Goal: Communication & Community: Answer question/provide support

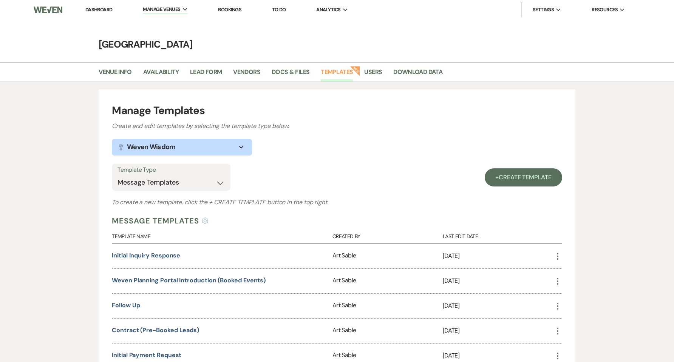
click at [97, 11] on link "Dashboard" at bounding box center [98, 9] width 27 height 6
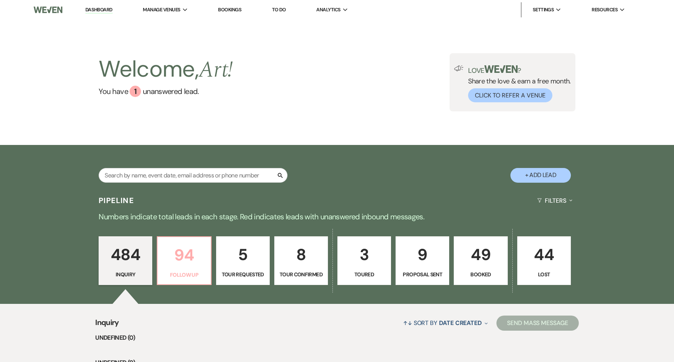
click at [184, 258] on p "94" at bounding box center [184, 255] width 44 height 25
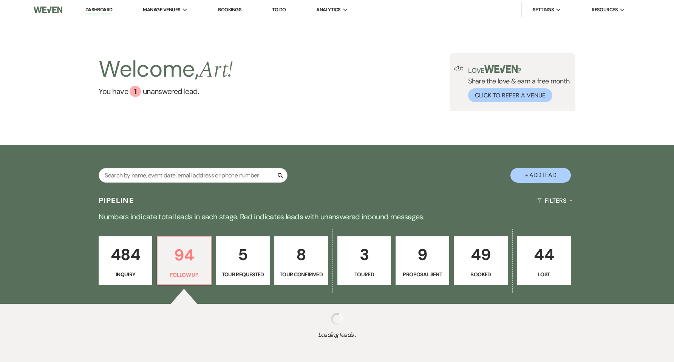
scroll to position [35, 0]
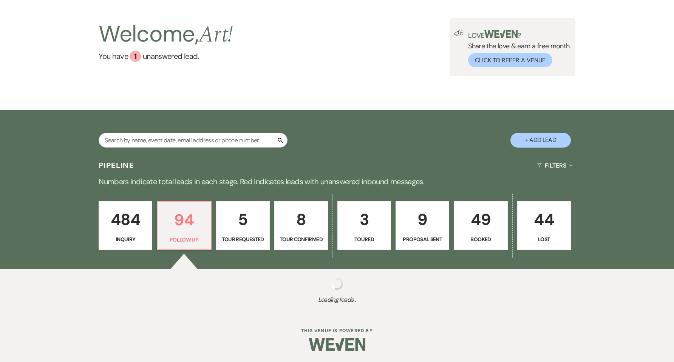
select select "9"
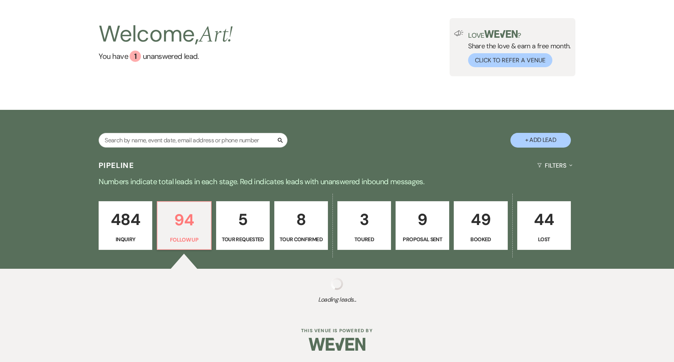
select select "9"
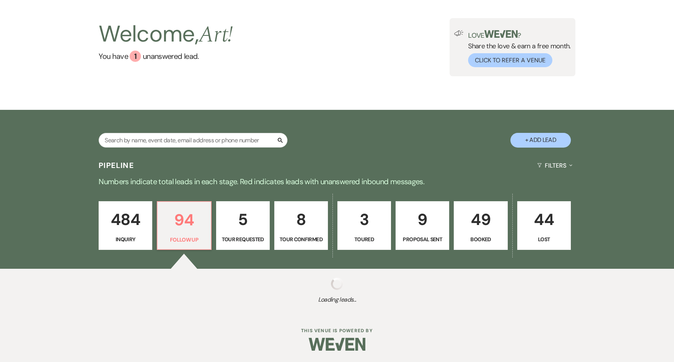
select select "9"
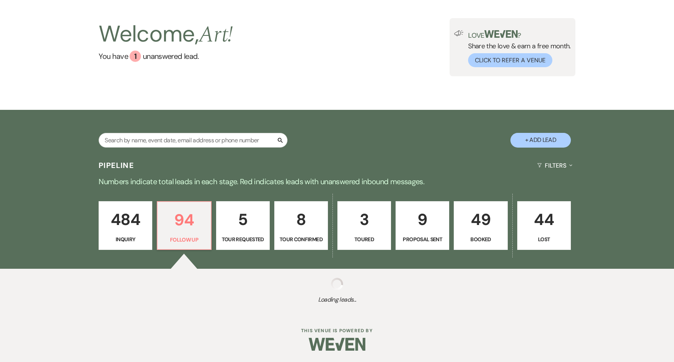
select select "9"
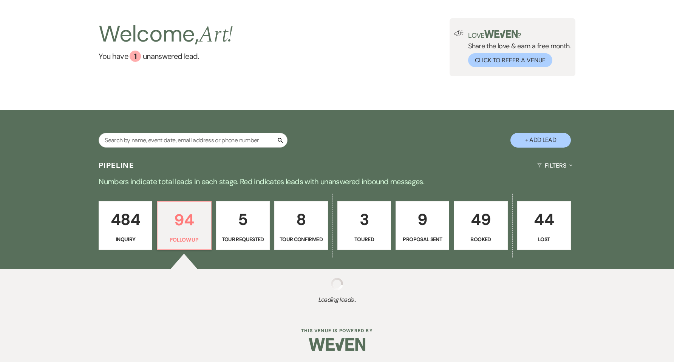
select select "9"
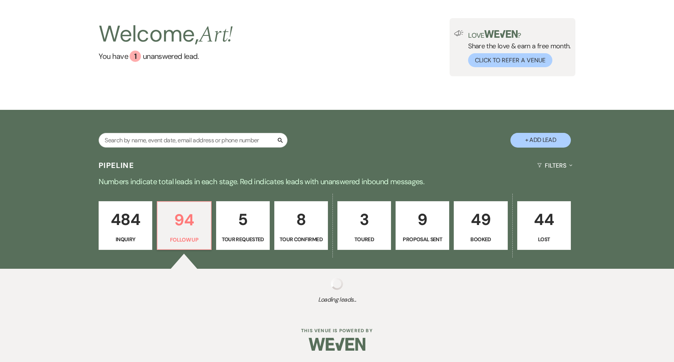
select select "9"
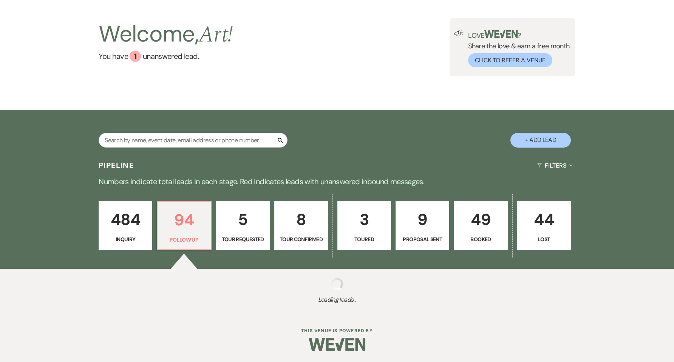
select select "9"
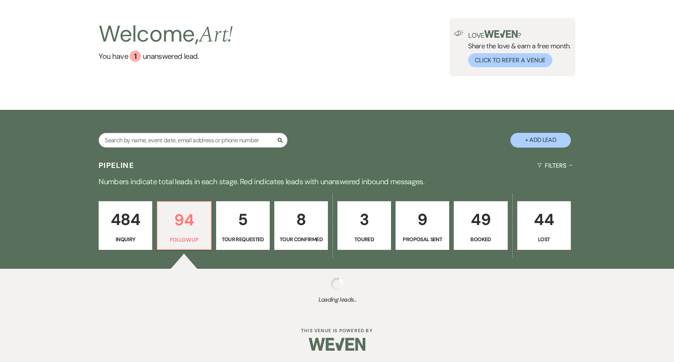
select select "9"
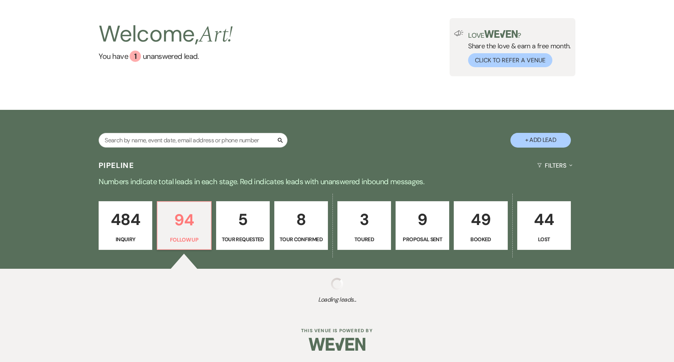
select select "9"
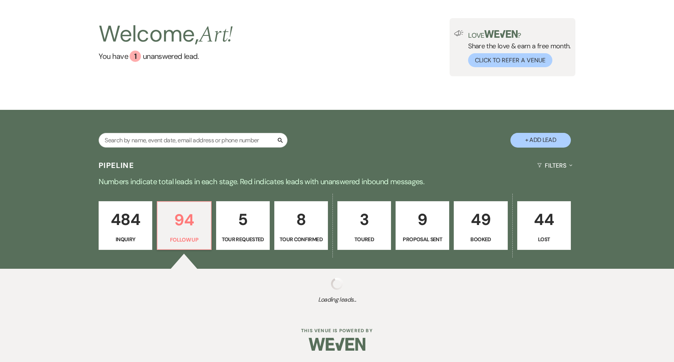
select select "9"
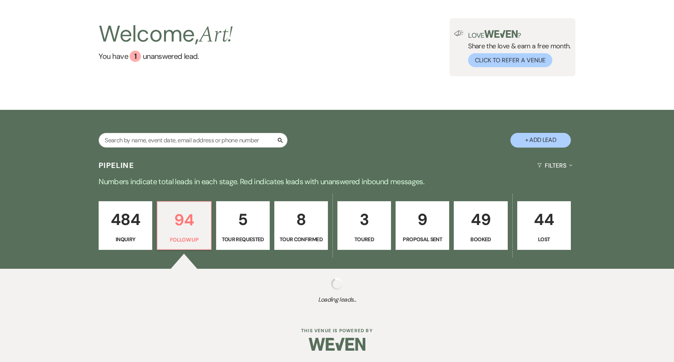
select select "9"
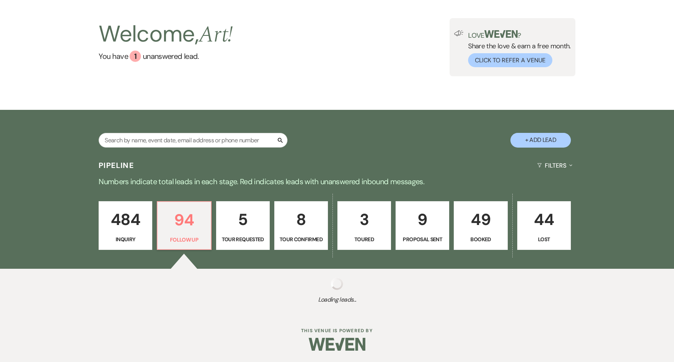
select select "9"
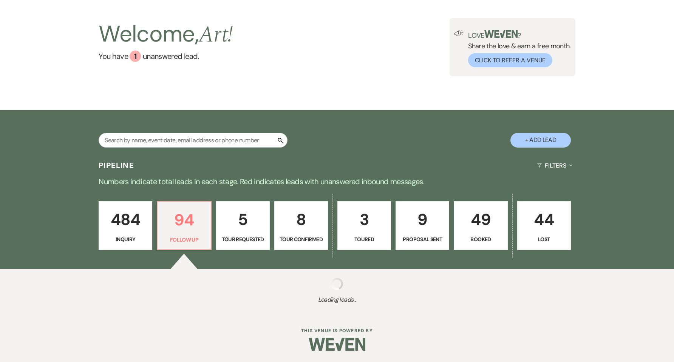
select select "9"
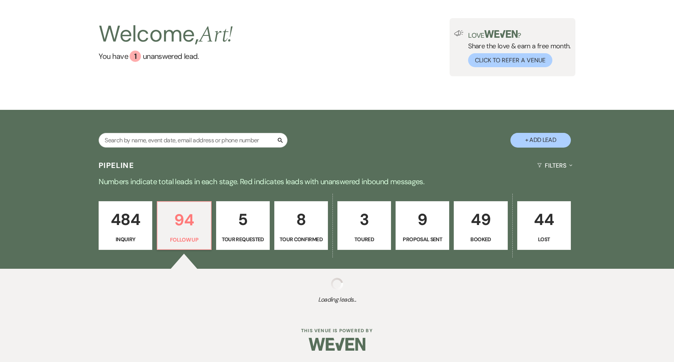
select select "9"
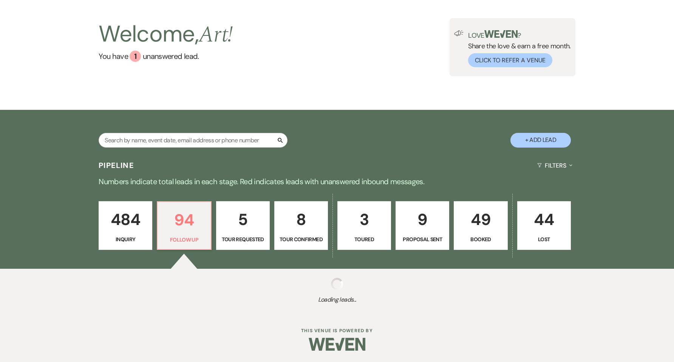
select select "9"
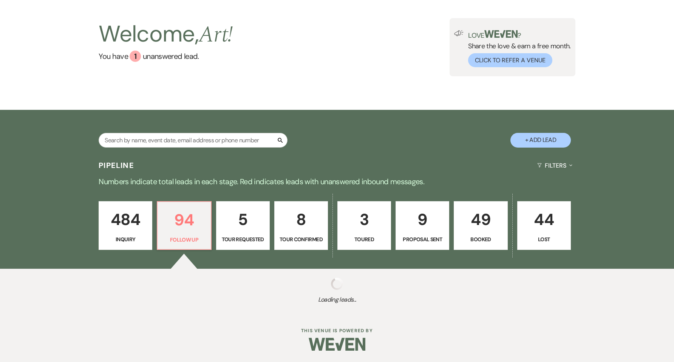
select select "9"
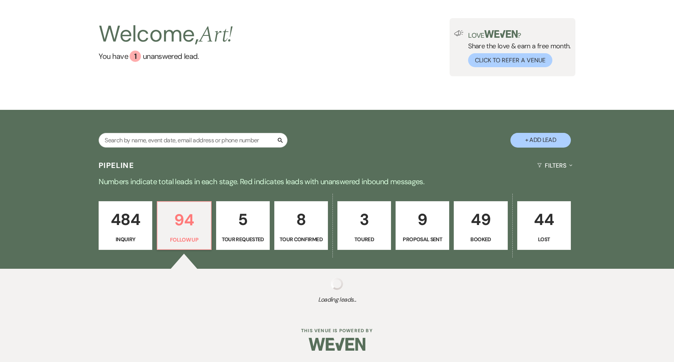
select select "9"
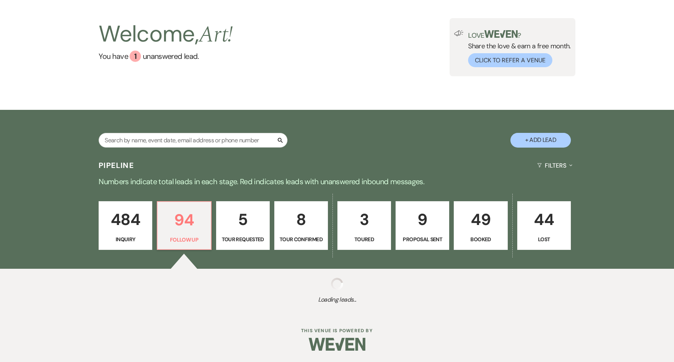
select select "9"
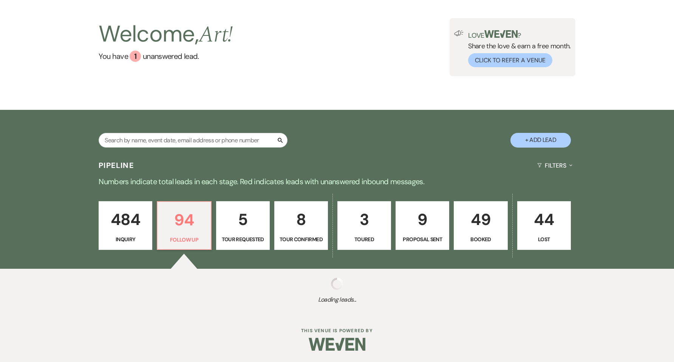
select select "9"
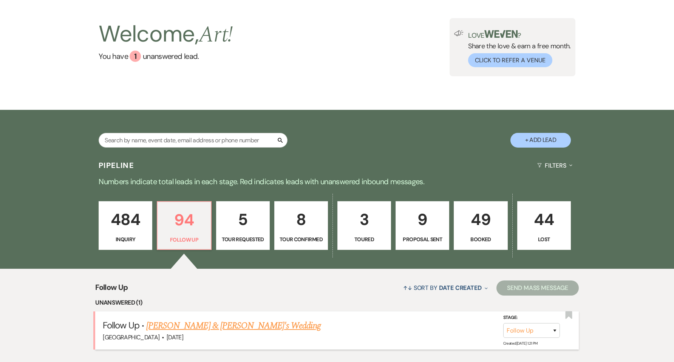
click at [212, 325] on link "[PERSON_NAME] & [PERSON_NAME]'s Wedding" at bounding box center [233, 326] width 175 height 14
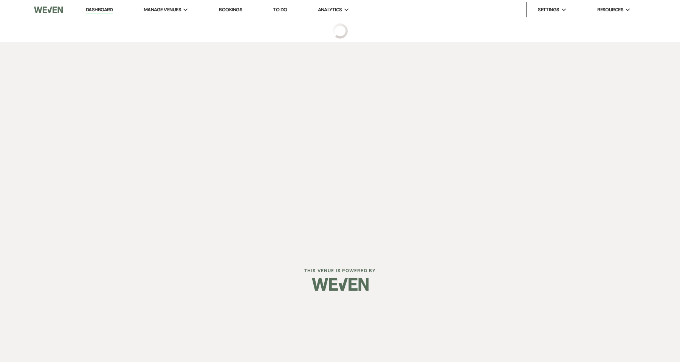
select select "9"
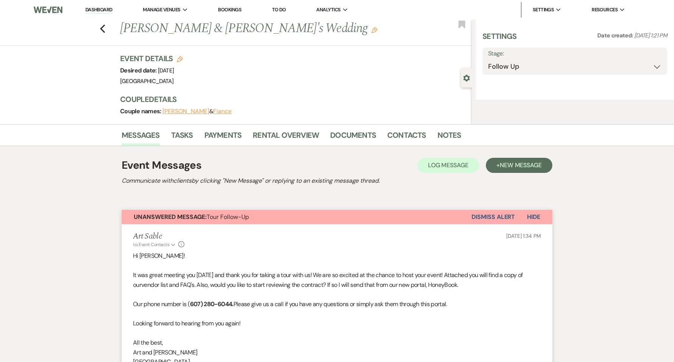
select select "5"
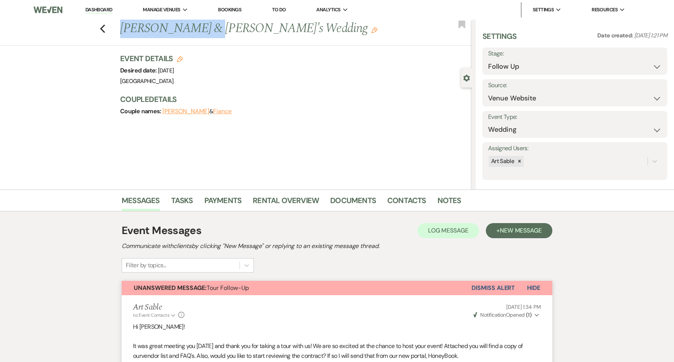
drag, startPoint x: 212, startPoint y: 28, endPoint x: 125, endPoint y: 31, distance: 87.0
click at [125, 31] on h1 "[PERSON_NAME] & [PERSON_NAME]'s Wedding Edit" at bounding box center [259, 29] width 278 height 18
copy h1 "[PERSON_NAME]"
click at [399, 204] on link "Contacts" at bounding box center [406, 203] width 39 height 17
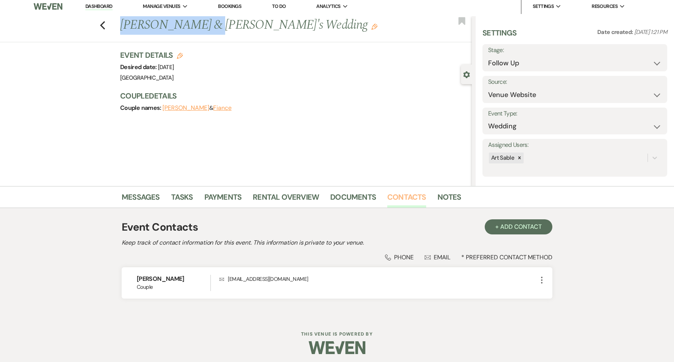
scroll to position [7, 0]
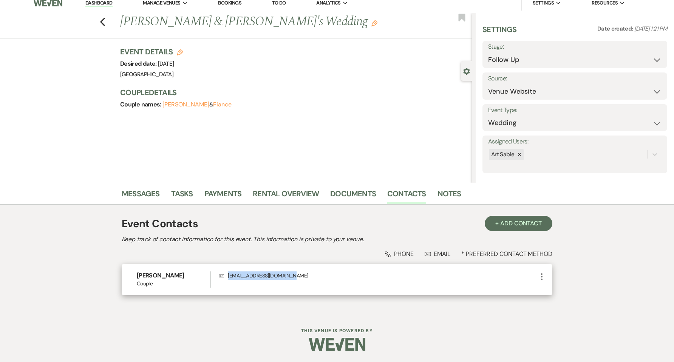
drag, startPoint x: 288, startPoint y: 278, endPoint x: 227, endPoint y: 279, distance: 60.9
click at [226, 279] on p "Envelope [EMAIL_ADDRESS][DOMAIN_NAME]" at bounding box center [379, 276] width 318 height 8
copy p "[EMAIL_ADDRESS][DOMAIN_NAME]"
click at [146, 195] on link "Messages" at bounding box center [141, 196] width 38 height 17
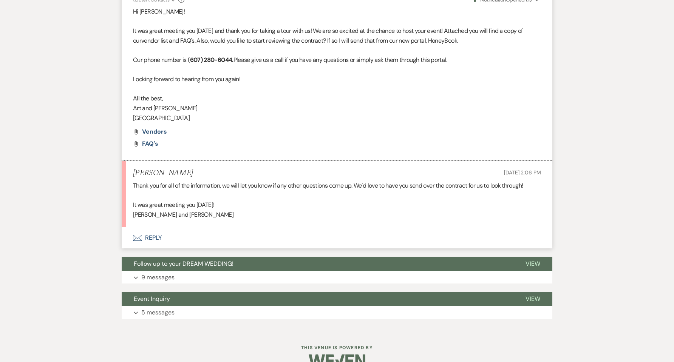
scroll to position [332, 0]
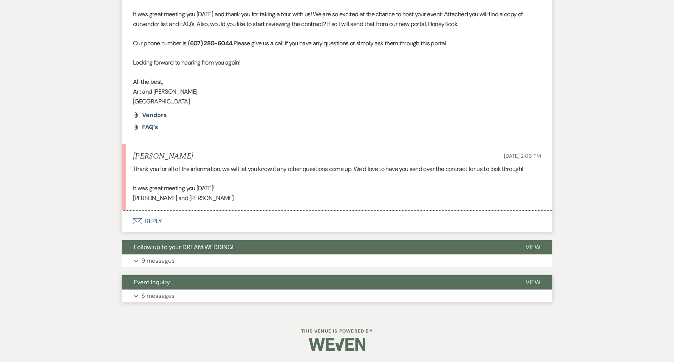
click at [260, 292] on button "Expand 5 messages" at bounding box center [337, 296] width 431 height 13
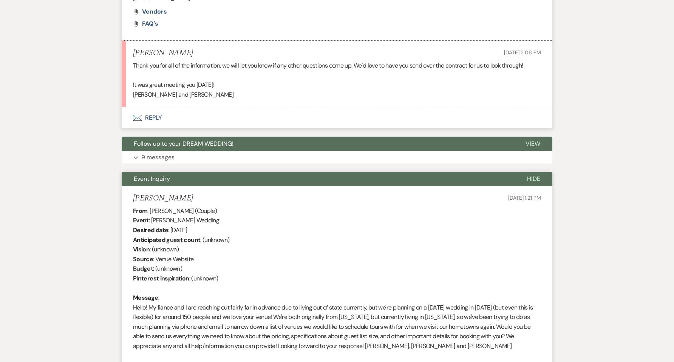
scroll to position [483, 0]
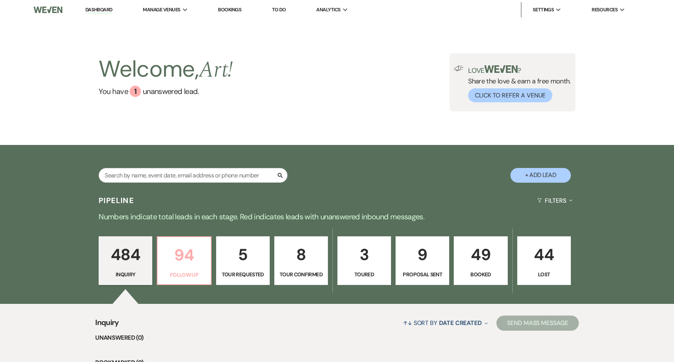
click at [194, 257] on p "94" at bounding box center [184, 255] width 44 height 25
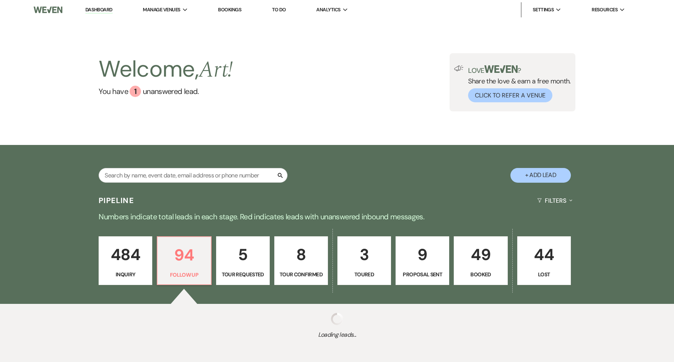
select select "9"
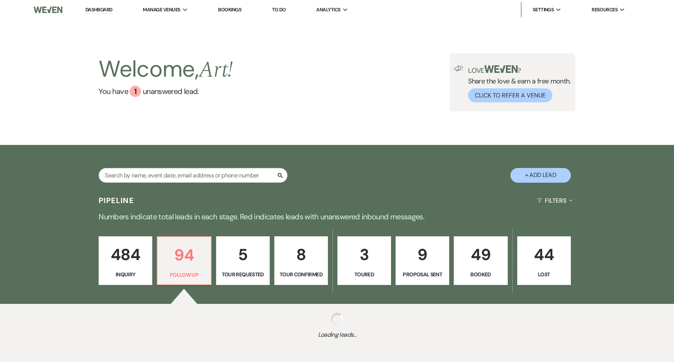
select select "9"
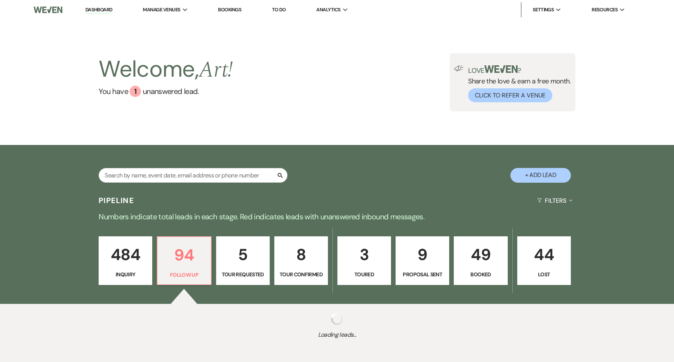
select select "9"
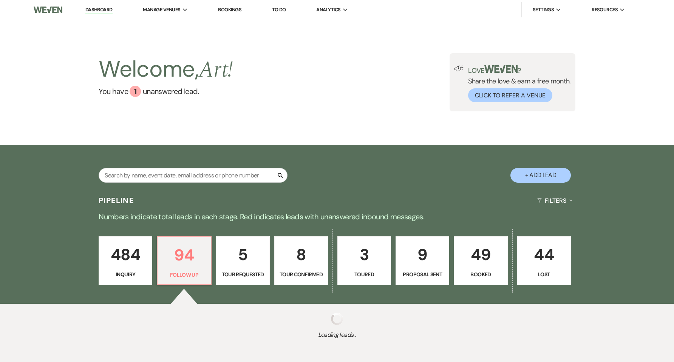
select select "9"
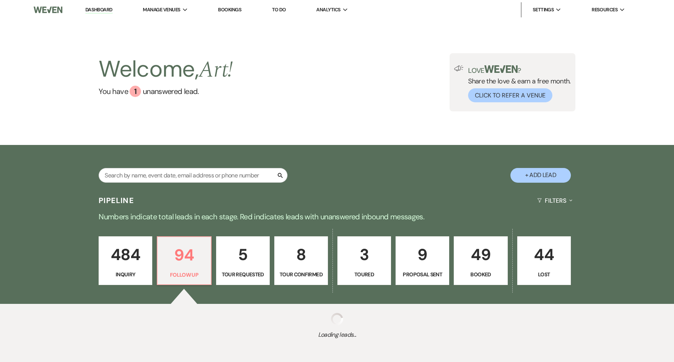
select select "9"
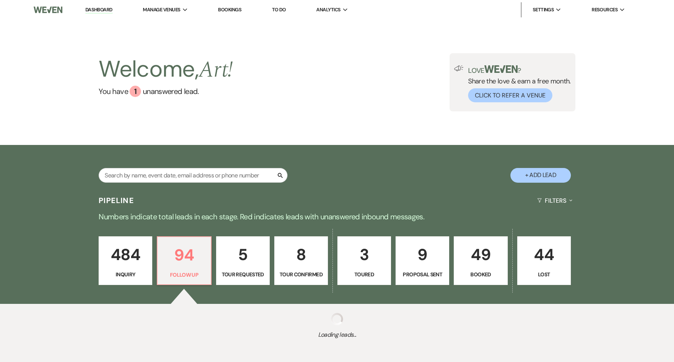
select select "9"
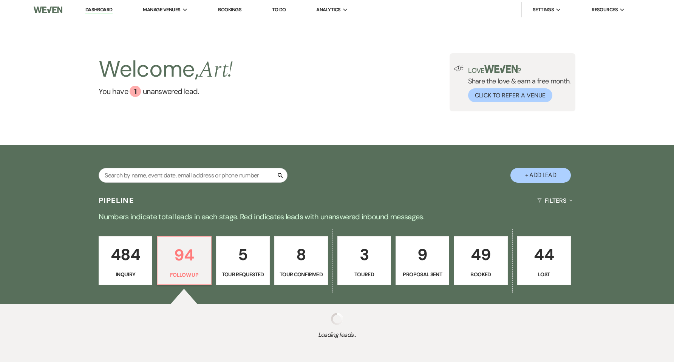
select select "9"
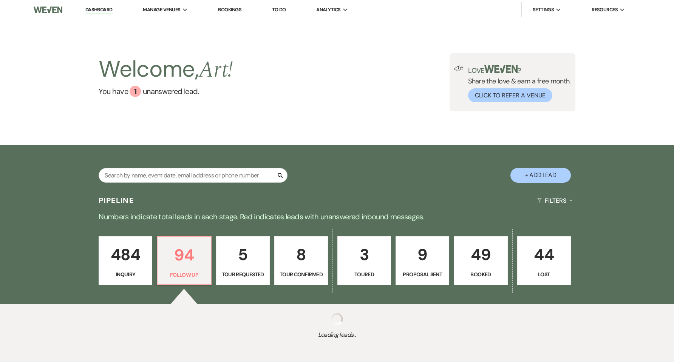
select select "9"
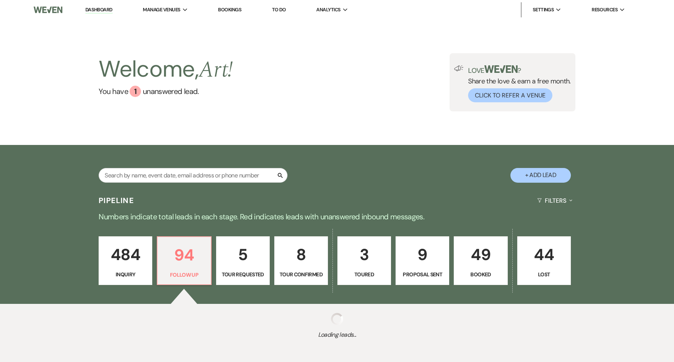
select select "9"
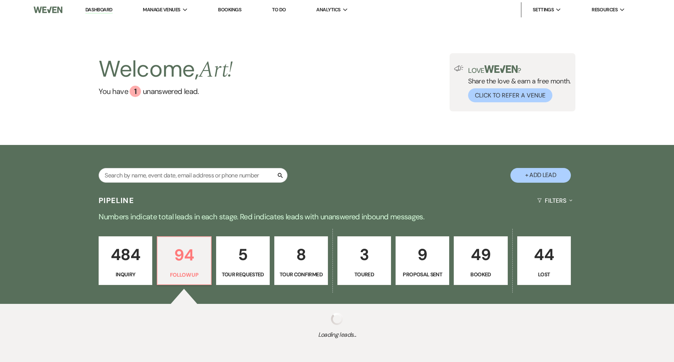
select select "9"
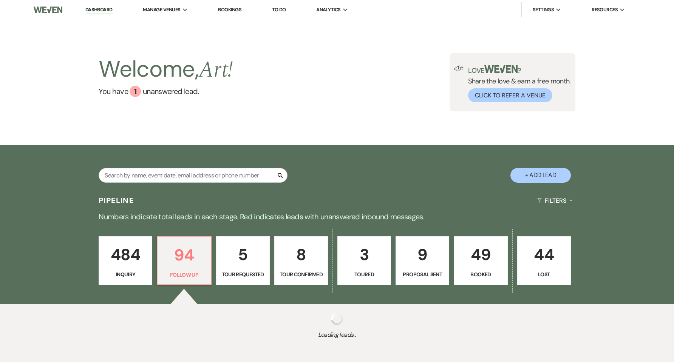
select select "9"
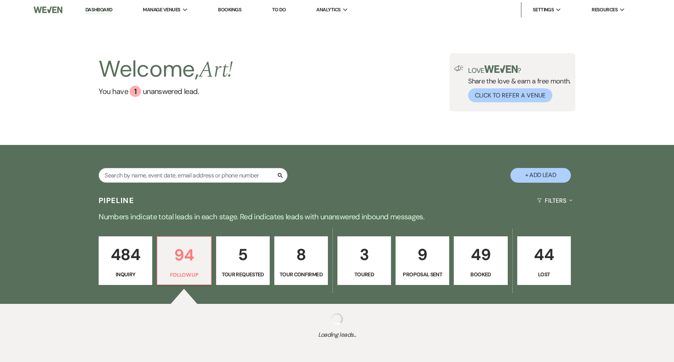
select select "9"
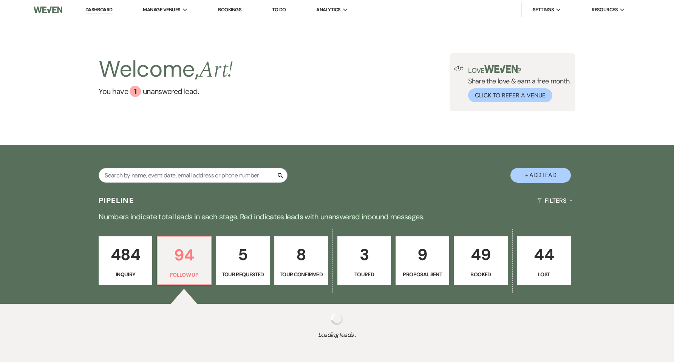
select select "9"
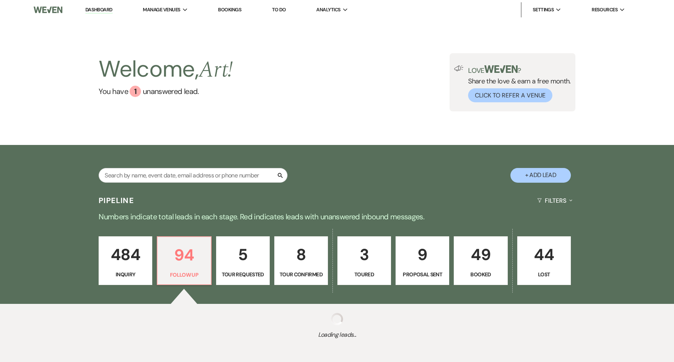
select select "9"
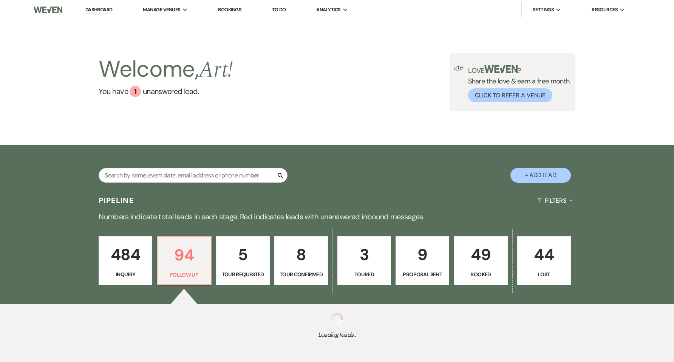
select select "9"
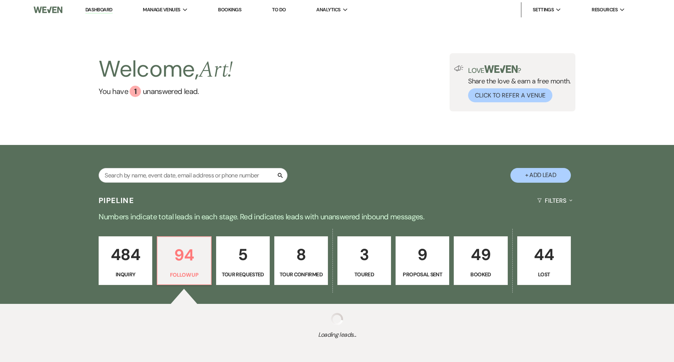
select select "9"
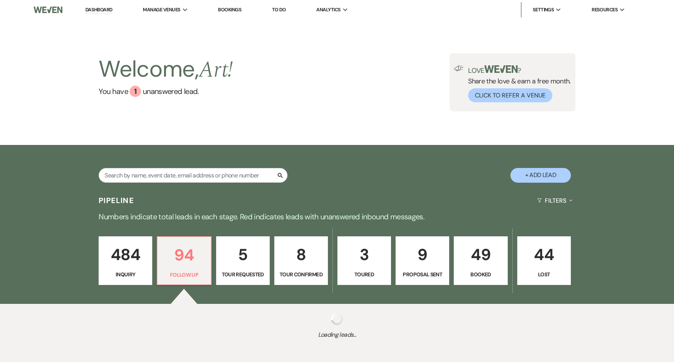
select select "9"
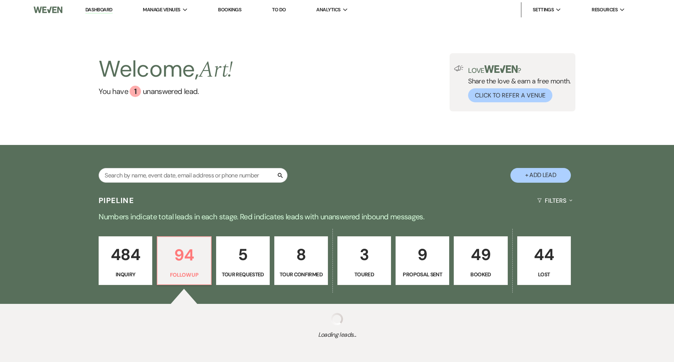
select select "9"
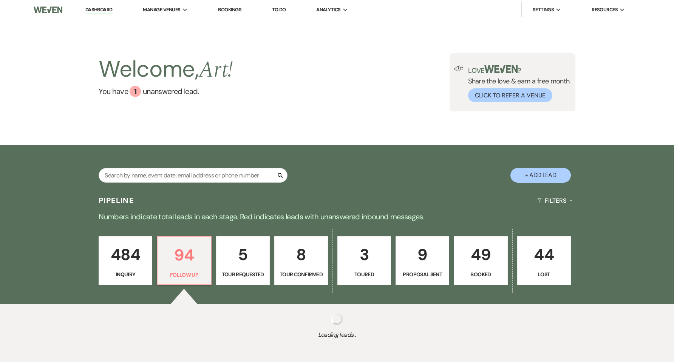
select select "9"
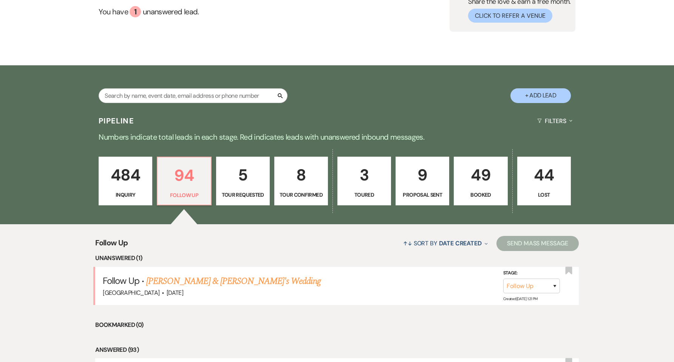
scroll to position [136, 0]
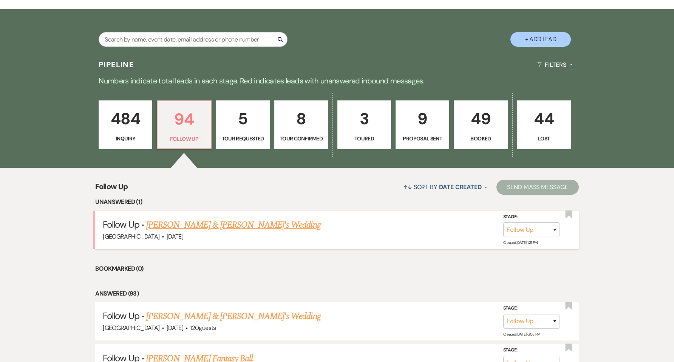
click at [212, 230] on link "[PERSON_NAME] & [PERSON_NAME]'s Wedding" at bounding box center [233, 225] width 175 height 14
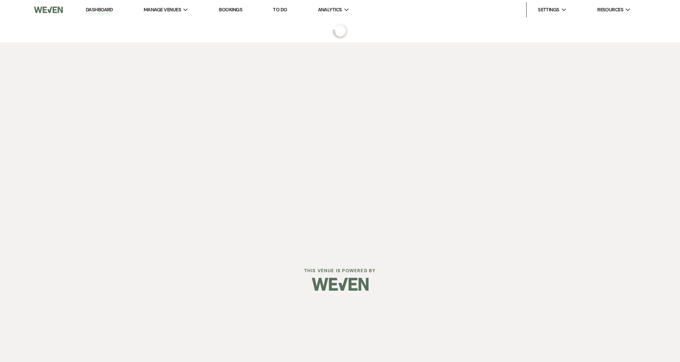
select select "9"
select select "5"
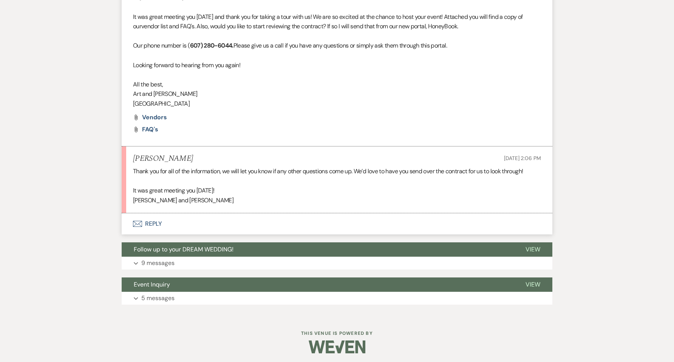
scroll to position [332, 0]
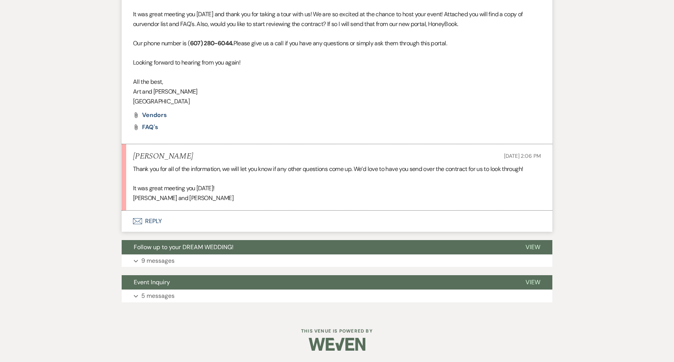
click at [148, 217] on button "Envelope Reply" at bounding box center [337, 221] width 431 height 21
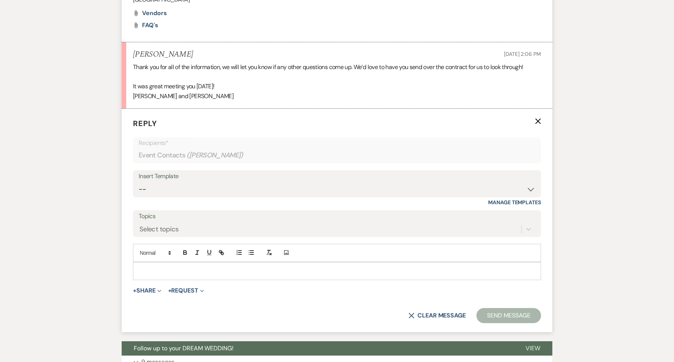
scroll to position [440, 0]
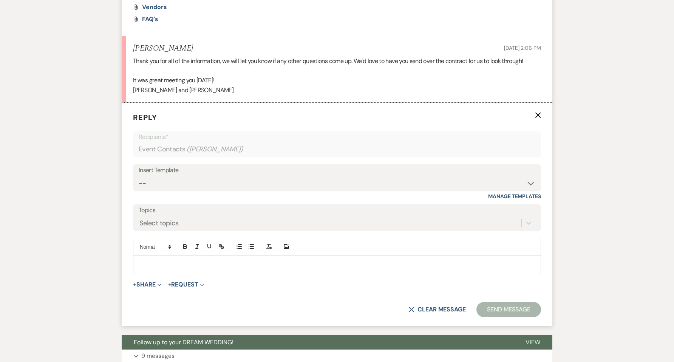
click at [176, 263] on p at bounding box center [337, 265] width 396 height 8
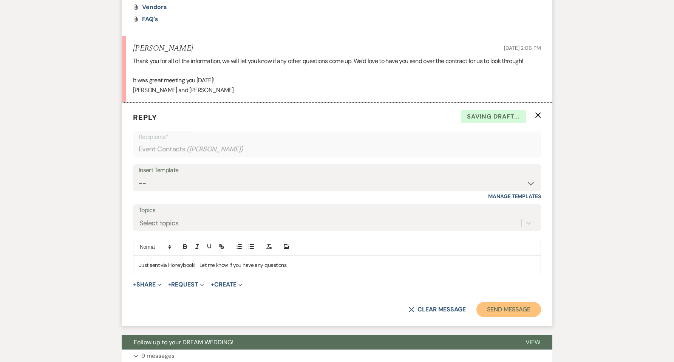
click at [506, 313] on button "Send Message" at bounding box center [508, 309] width 65 height 15
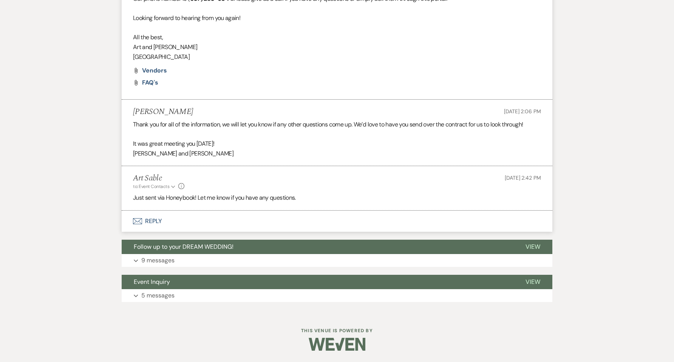
scroll to position [377, 0]
